Goal: Transaction & Acquisition: Purchase product/service

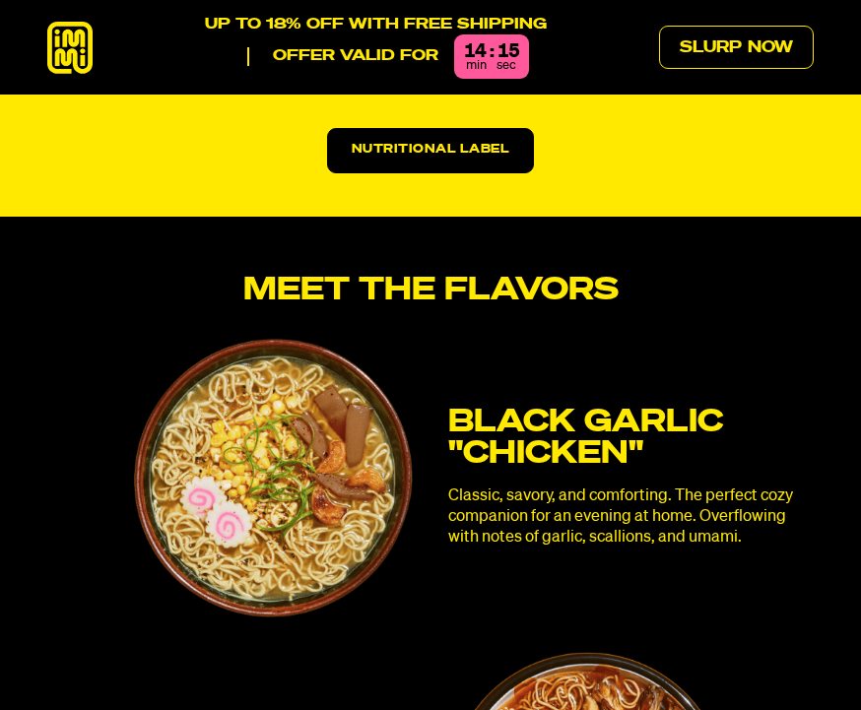
scroll to position [4242, 0]
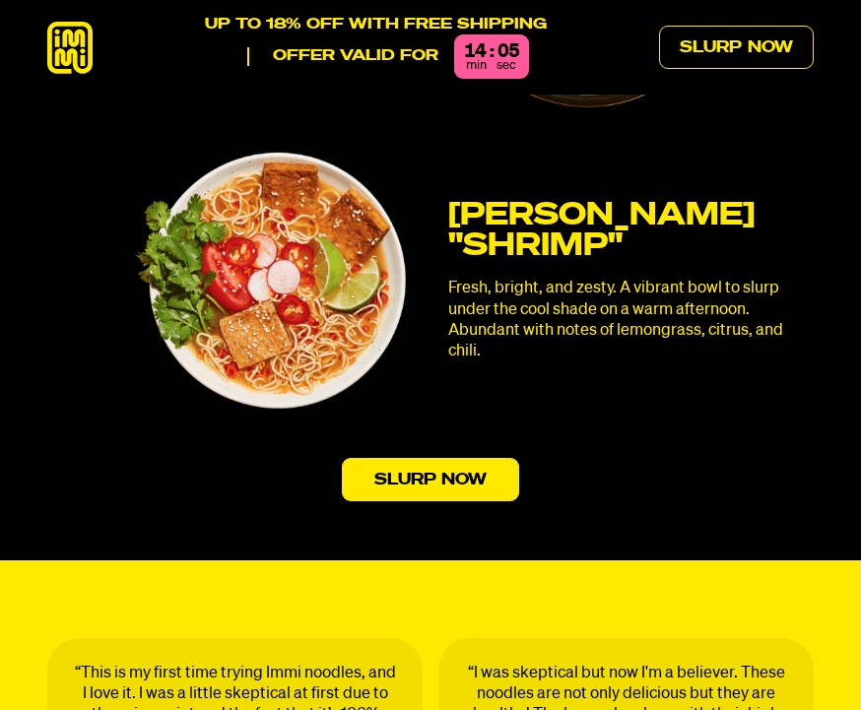
click at [463, 458] on link "Slurp Now" at bounding box center [431, 479] width 178 height 43
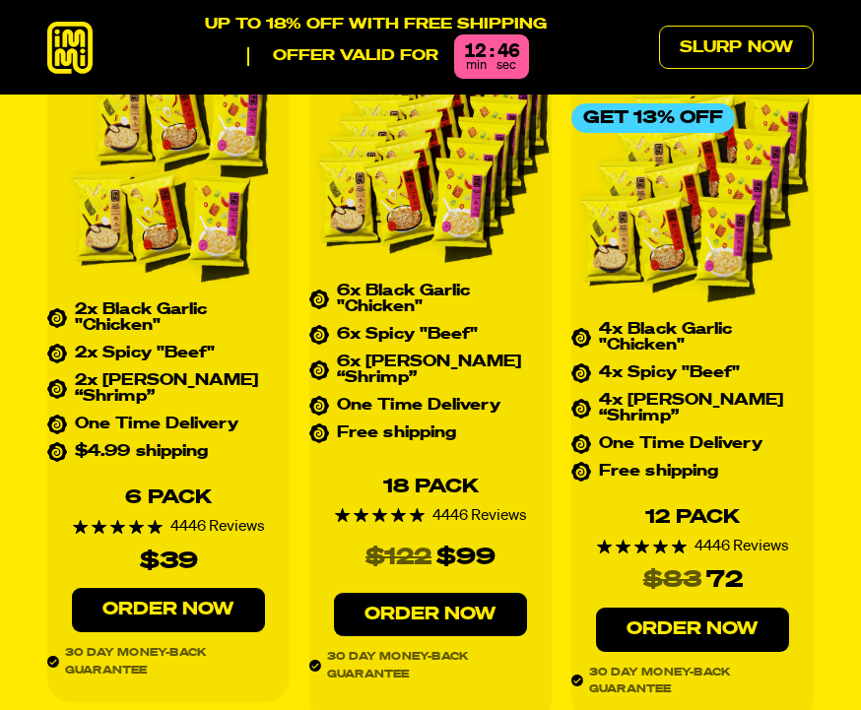
scroll to position [7533, 0]
click at [697, 608] on link "Order Now" at bounding box center [693, 630] width 194 height 44
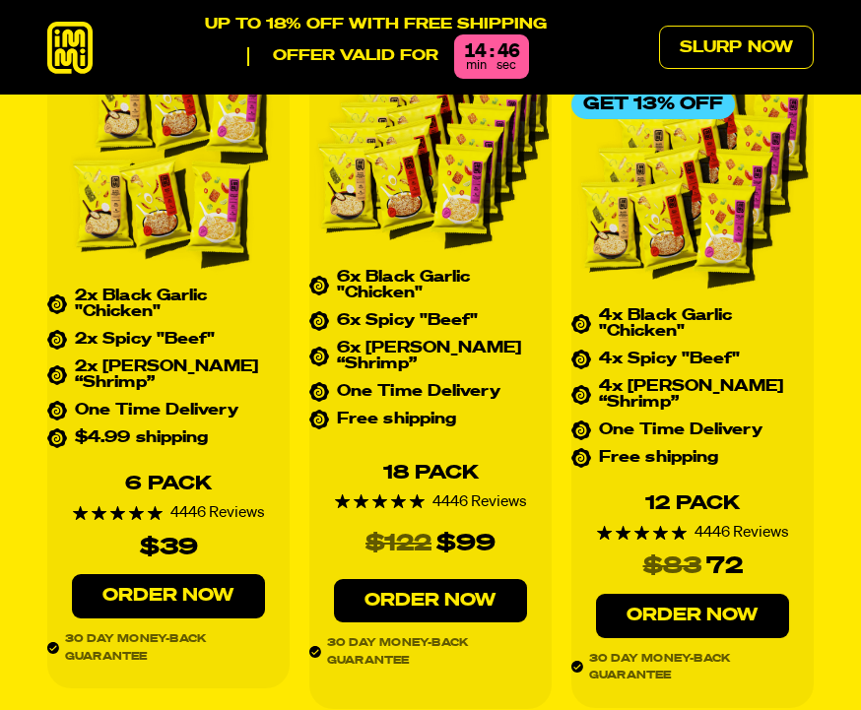
scroll to position [7548, 0]
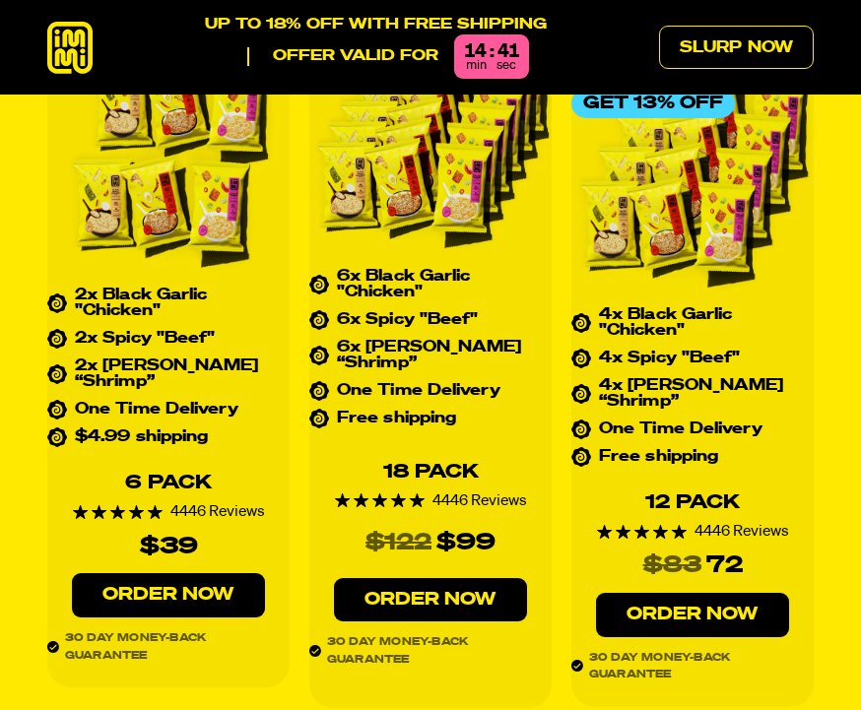
click at [702, 593] on link "Order Now" at bounding box center [693, 615] width 194 height 44
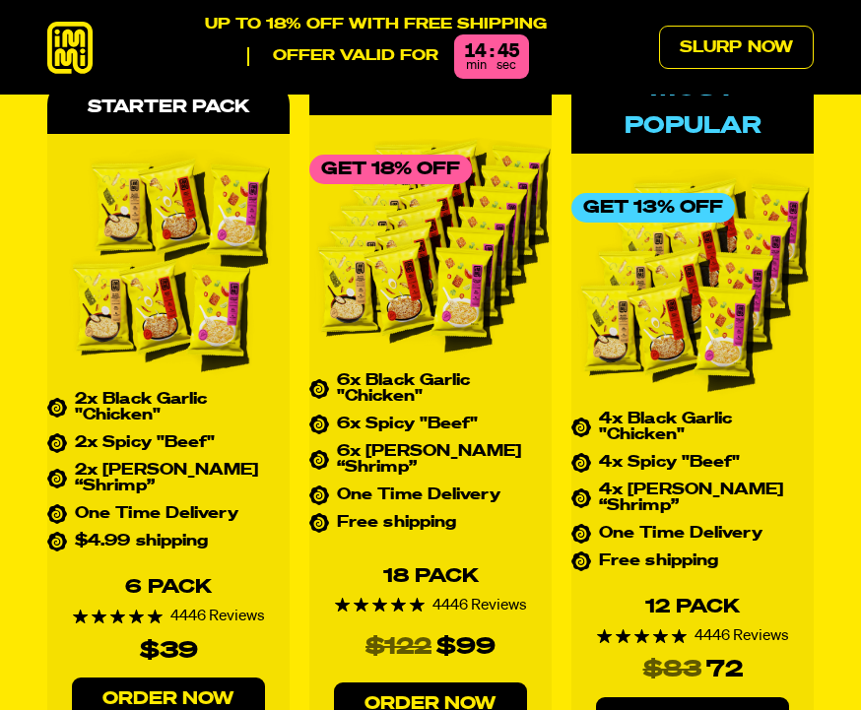
scroll to position [7446, 0]
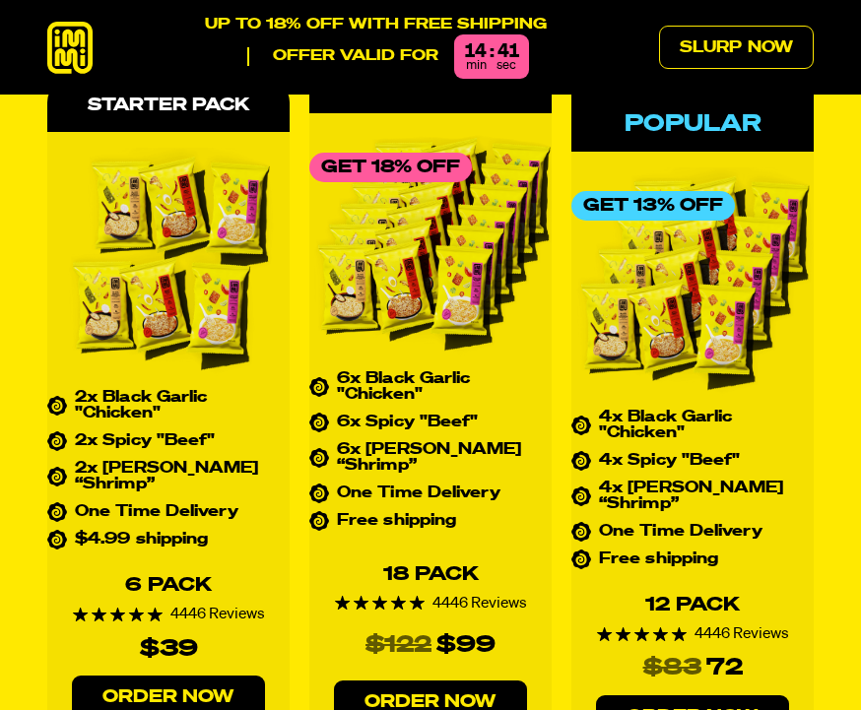
click at [696, 695] on link "Order Now" at bounding box center [693, 717] width 194 height 44
